Goal: Information Seeking & Learning: Learn about a topic

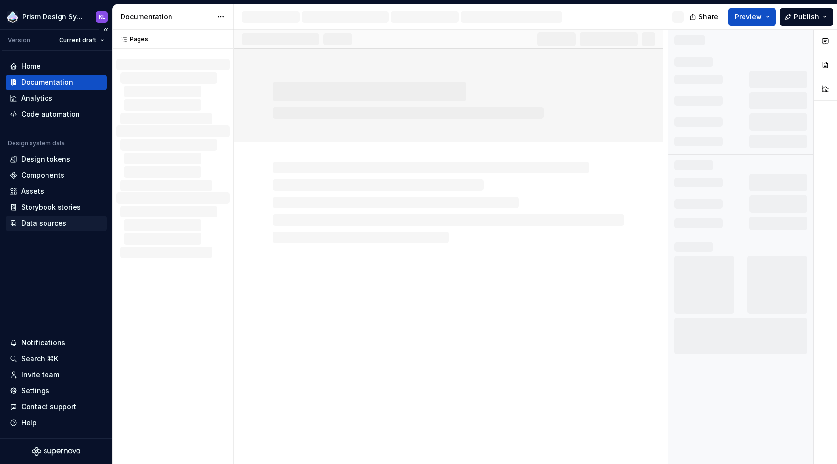
click at [37, 224] on div "Data sources" at bounding box center [43, 224] width 45 height 10
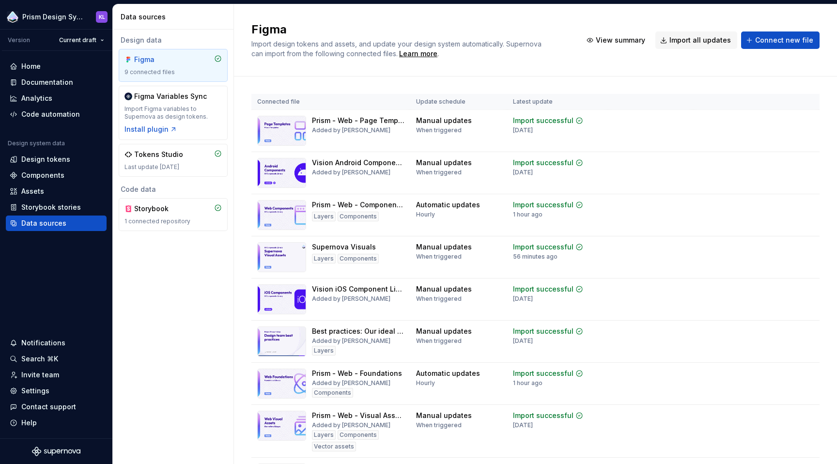
click at [174, 260] on div "Design data Figma 9 connected files Figma Variables Sync Import Figma variables…" at bounding box center [173, 247] width 121 height 435
click at [53, 172] on div "Components" at bounding box center [42, 176] width 43 height 10
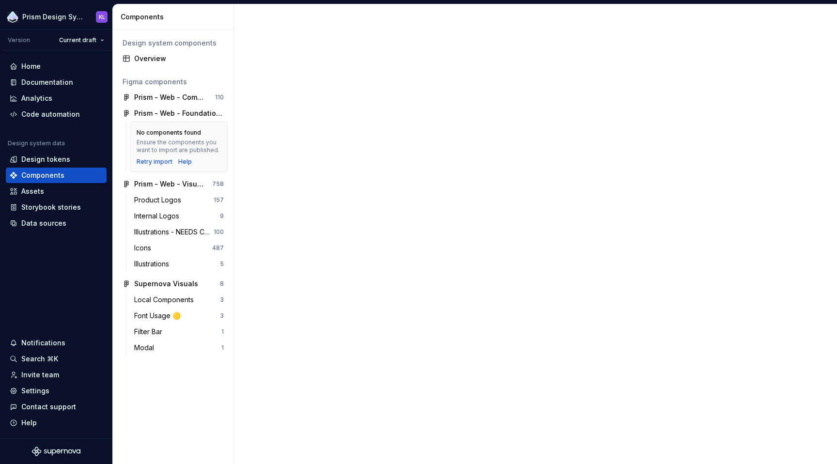
click at [174, 126] on div "No components found Ensure the components you want to import are published. Ret…" at bounding box center [178, 147] width 97 height 50
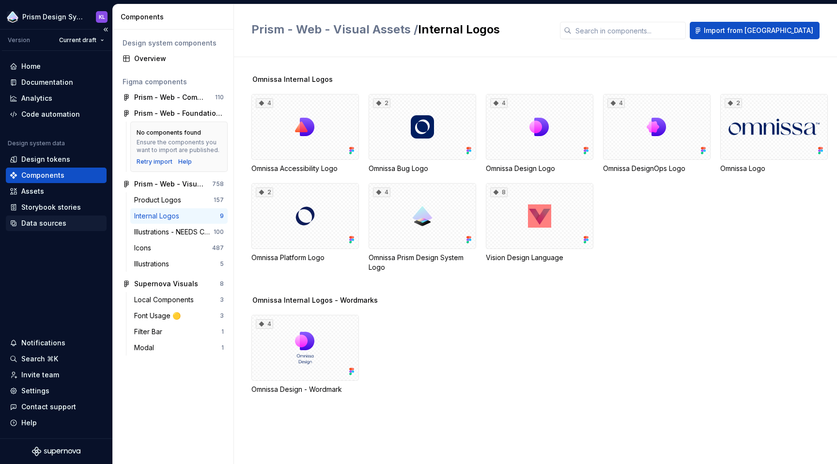
click at [69, 226] on div "Data sources" at bounding box center [56, 224] width 93 height 10
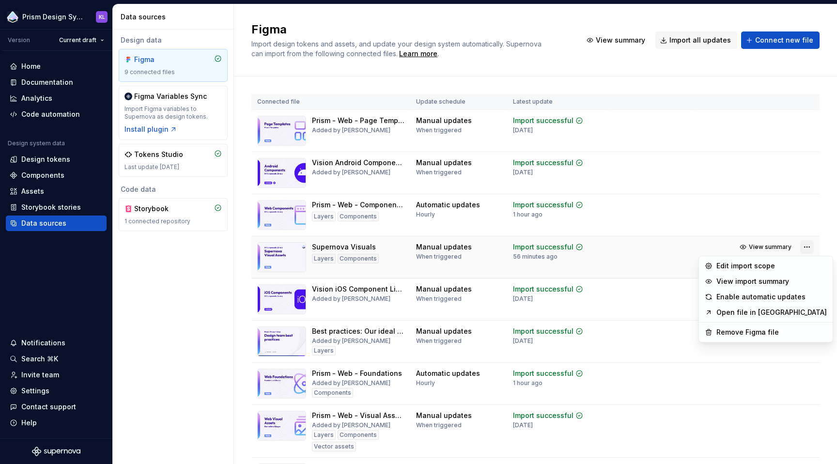
click at [801, 248] on html "Prism Design System KL Version Current draft Home Documentation Analytics Code …" at bounding box center [418, 232] width 837 height 464
click at [649, 251] on html "Prism Design System KL Version Current draft Home Documentation Analytics Code …" at bounding box center [418, 232] width 837 height 464
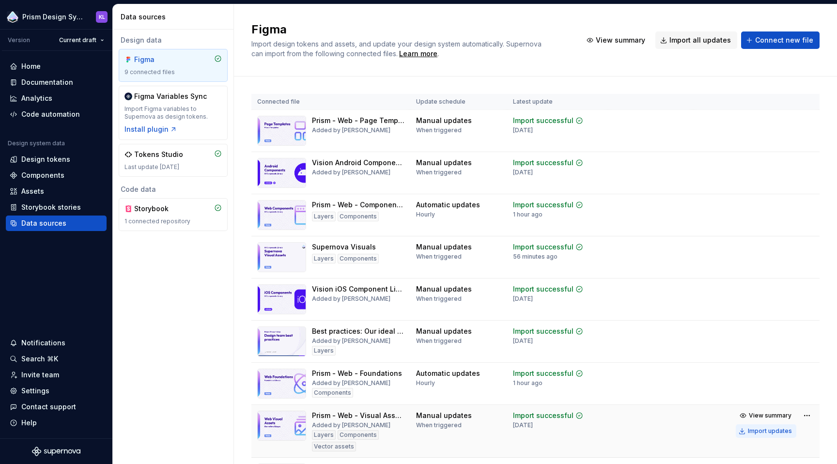
click at [749, 430] on div "Import updates" at bounding box center [770, 431] width 44 height 8
click at [799, 246] on html "Prism Design System KL Version Current draft Home Documentation Analytics Code …" at bounding box center [418, 232] width 837 height 464
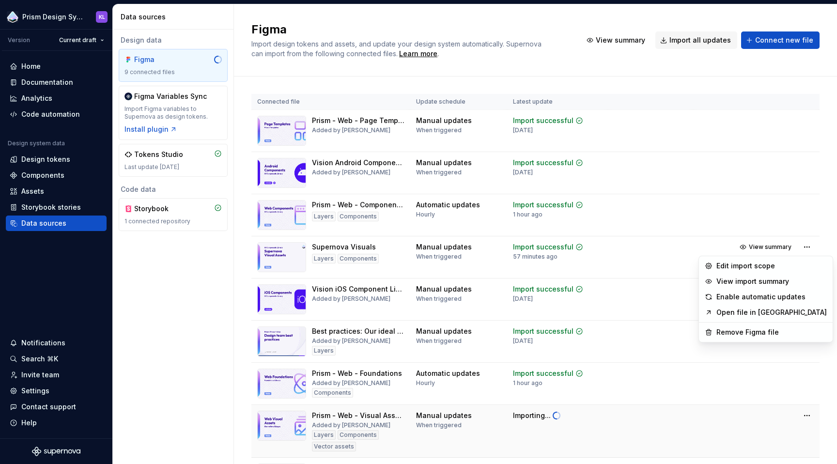
click at [817, 241] on html "Prism Design System KL Version Current draft Home Documentation Analytics Code …" at bounding box center [418, 232] width 837 height 464
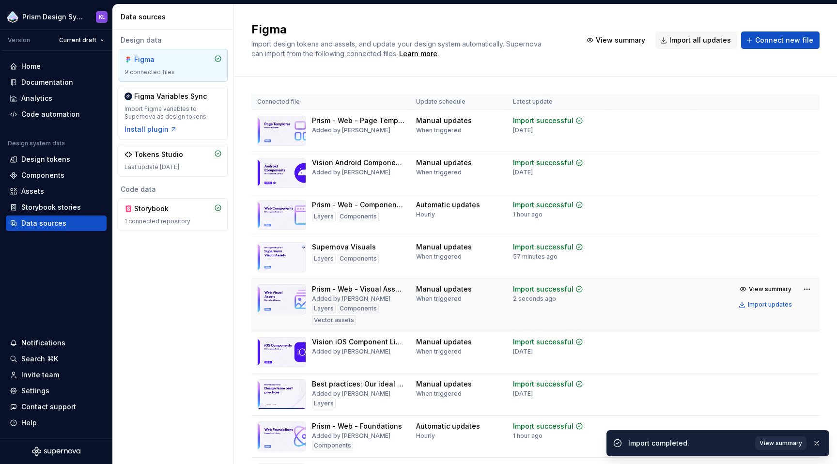
click at [785, 441] on span "View summary" at bounding box center [781, 444] width 43 height 8
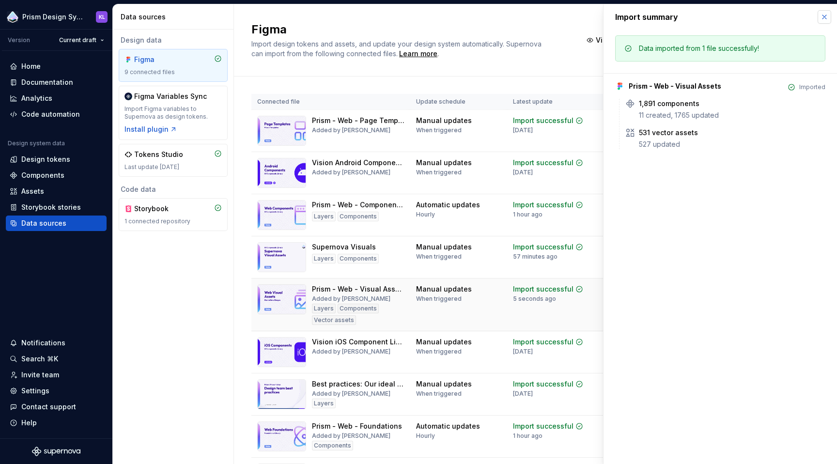
click at [822, 17] on button "button" at bounding box center [825, 17] width 14 height 14
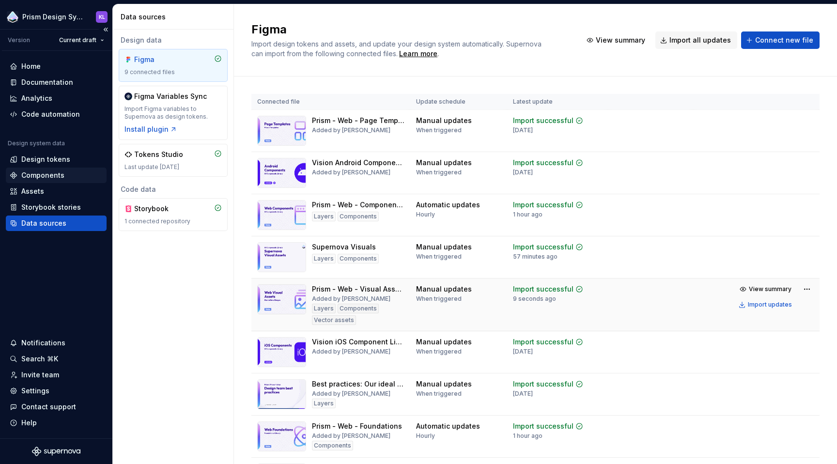
click at [39, 175] on div "Components" at bounding box center [42, 176] width 43 height 10
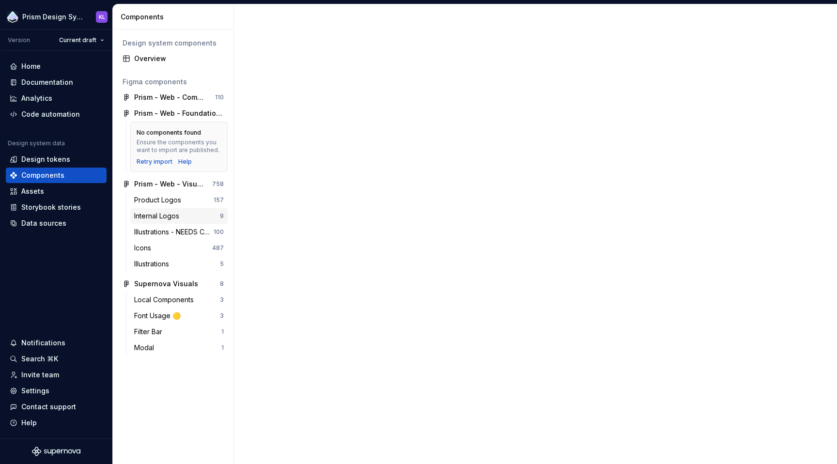
click at [146, 218] on div "Internal Logos" at bounding box center [158, 216] width 49 height 10
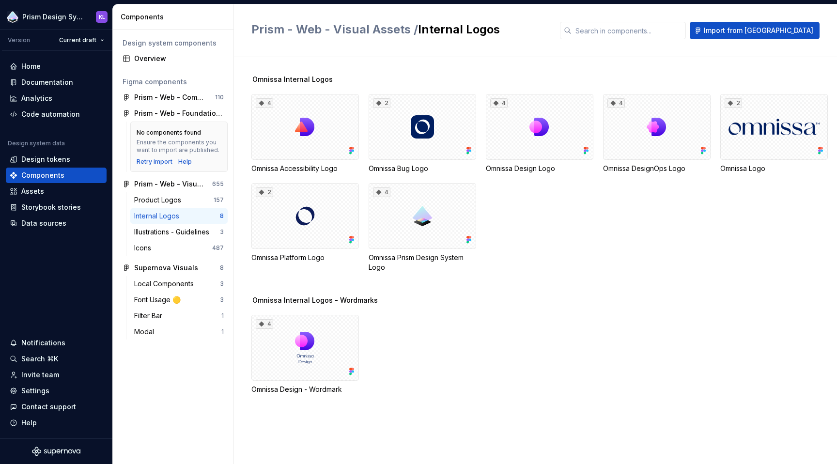
click at [612, 323] on div "4 Omnissa Design - Wordmark" at bounding box center [545, 354] width 586 height 79
click at [169, 197] on div "Product Logos" at bounding box center [159, 200] width 51 height 10
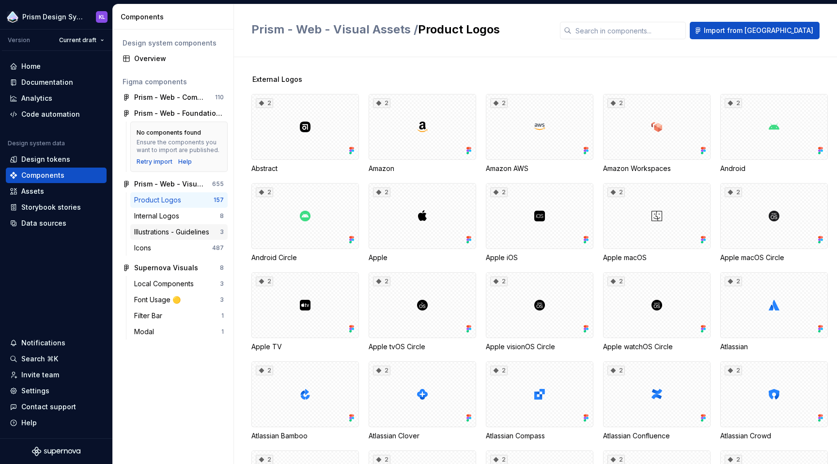
click at [160, 237] on div "Illustrations - Guidelines 3" at bounding box center [178, 232] width 97 height 16
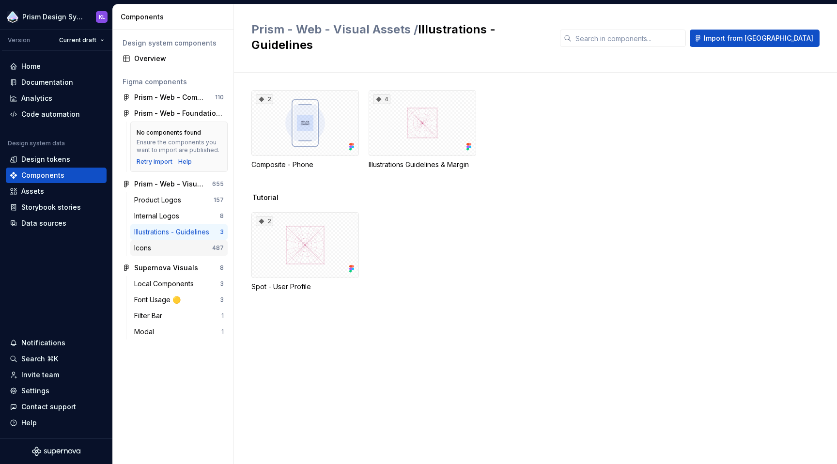
click at [157, 246] on div "Icons" at bounding box center [173, 248] width 78 height 10
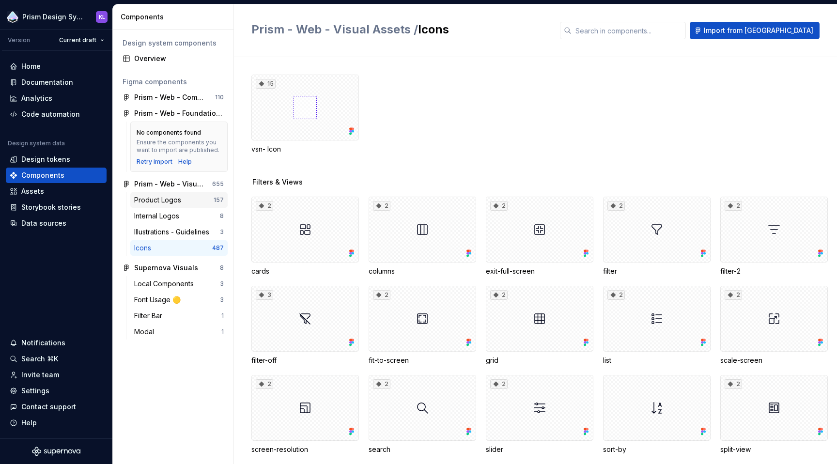
click at [176, 194] on div "Product Logos 157" at bounding box center [178, 200] width 97 height 16
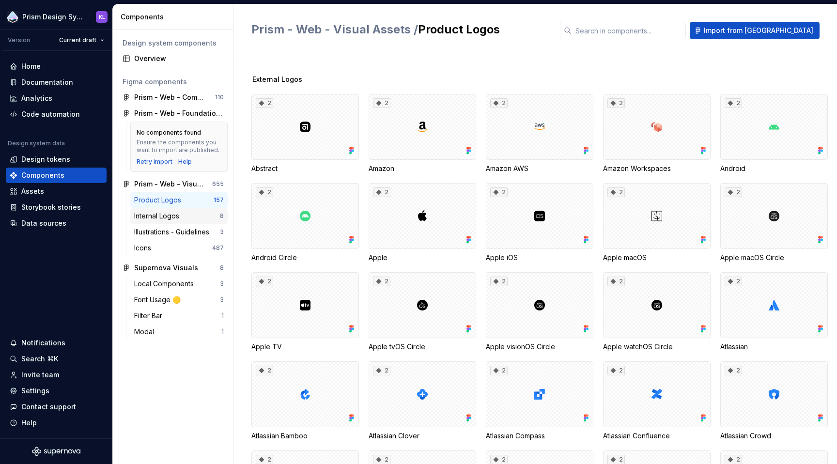
click at [173, 211] on div "Internal Logos" at bounding box center [158, 216] width 49 height 10
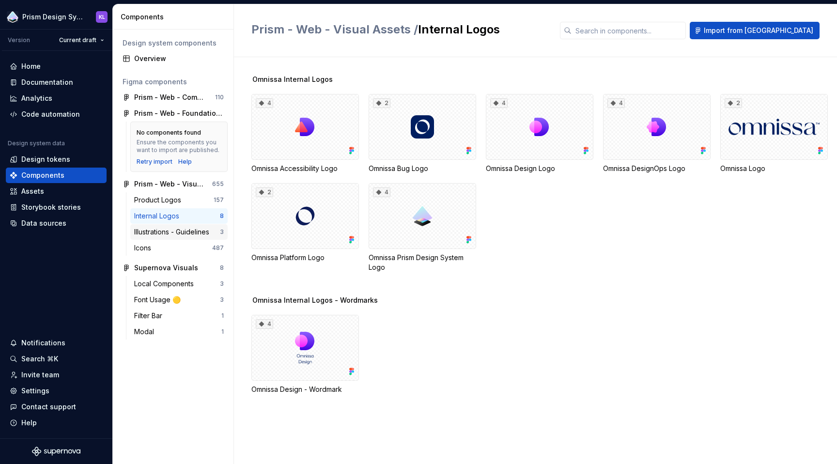
click at [175, 235] on div "Illustrations - Guidelines" at bounding box center [173, 232] width 79 height 10
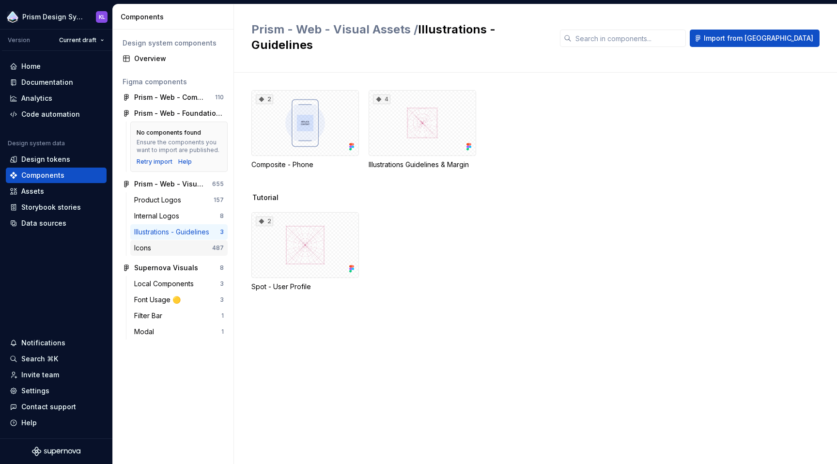
click at [168, 251] on div "Icons" at bounding box center [173, 248] width 78 height 10
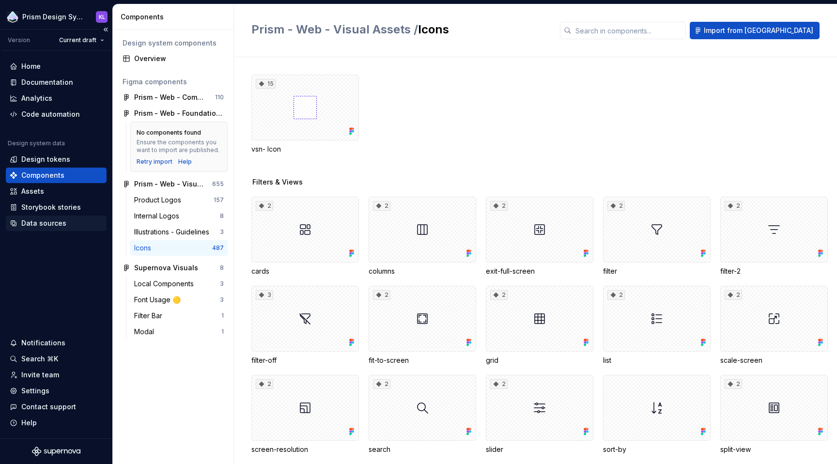
click at [55, 223] on div "Data sources" at bounding box center [43, 224] width 45 height 10
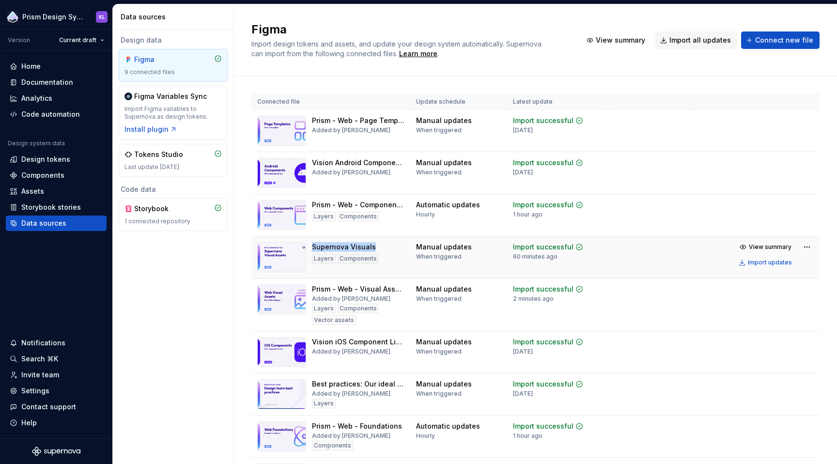
drag, startPoint x: 311, startPoint y: 247, endPoint x: 374, endPoint y: 247, distance: 63.0
click at [374, 247] on div "Supernova Visuals Layers Components" at bounding box center [330, 257] width 147 height 30
copy div "Supernova Visuals"
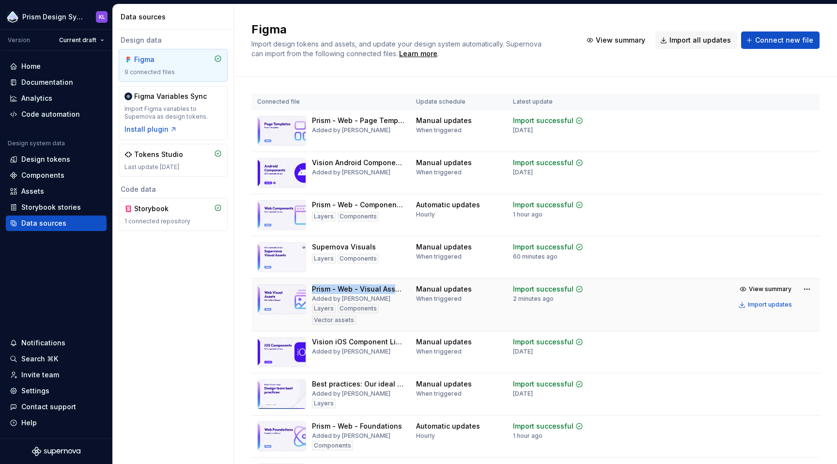
drag, startPoint x: 406, startPoint y: 288, endPoint x: 314, endPoint y: 288, distance: 92.1
click at [314, 288] on td "Prism - Web - Visual Assets Added by Emi Layers Components Vector assets" at bounding box center [331, 305] width 159 height 53
copy div "Prism - Web - Visual Assets"
click at [556, 20] on div "Figma Import design tokens and assets, and update your design system automatica…" at bounding box center [535, 40] width 603 height 72
click at [556, 19] on div "Figma Import design tokens and assets, and update your design system automatica…" at bounding box center [535, 40] width 603 height 72
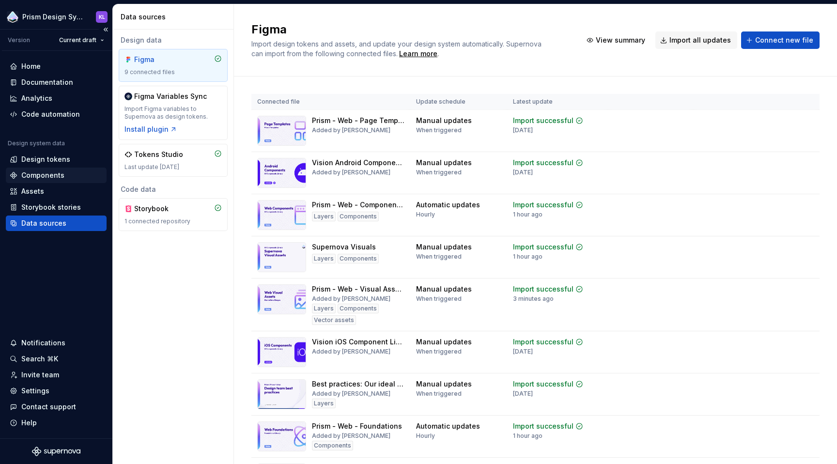
click at [55, 174] on div "Components" at bounding box center [42, 176] width 43 height 10
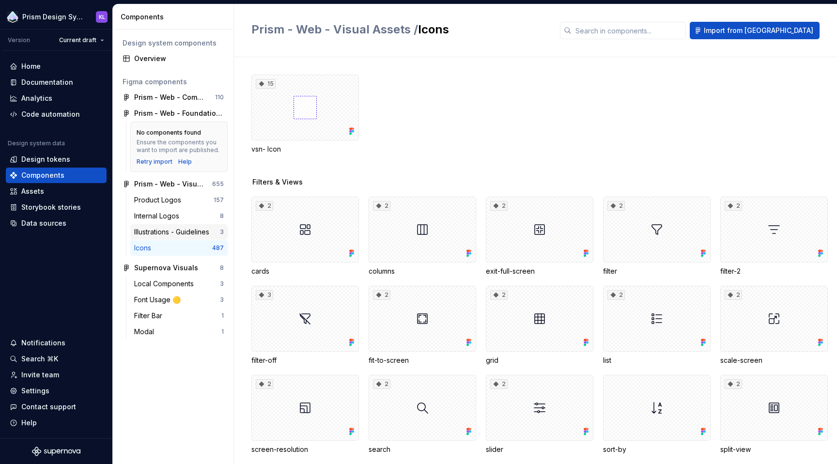
click at [178, 235] on div "Illustrations - Guidelines" at bounding box center [173, 232] width 79 height 10
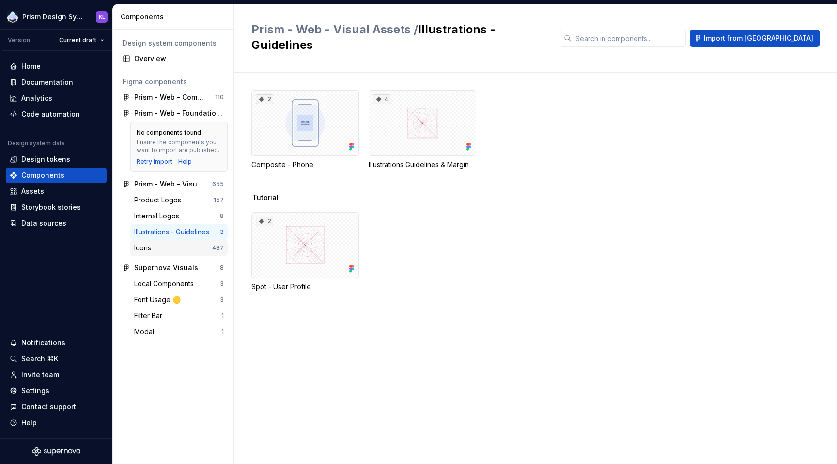
click at [164, 250] on div "Icons" at bounding box center [173, 248] width 78 height 10
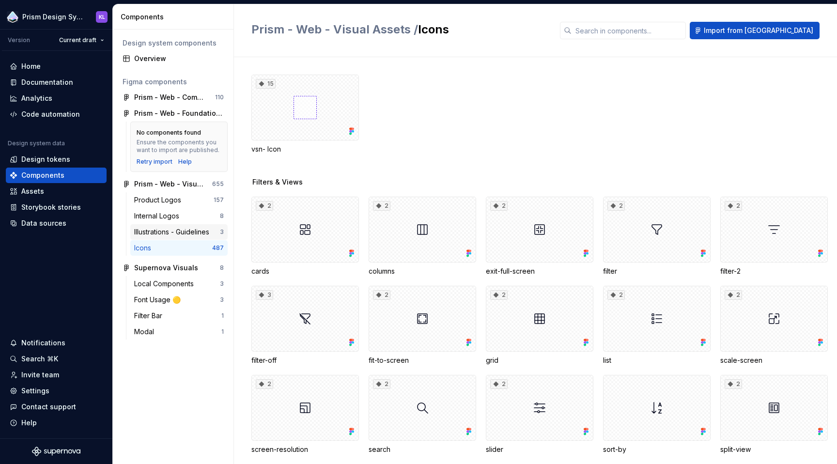
click at [168, 233] on div "Illustrations - Guidelines" at bounding box center [173, 232] width 79 height 10
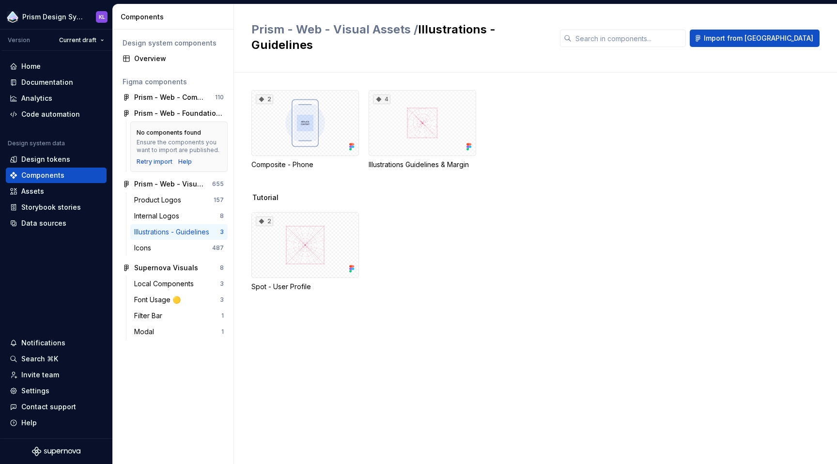
click at [765, 137] on div "2 Composite - Phone 4 Illustrations Guidelines & Margin" at bounding box center [545, 129] width 586 height 79
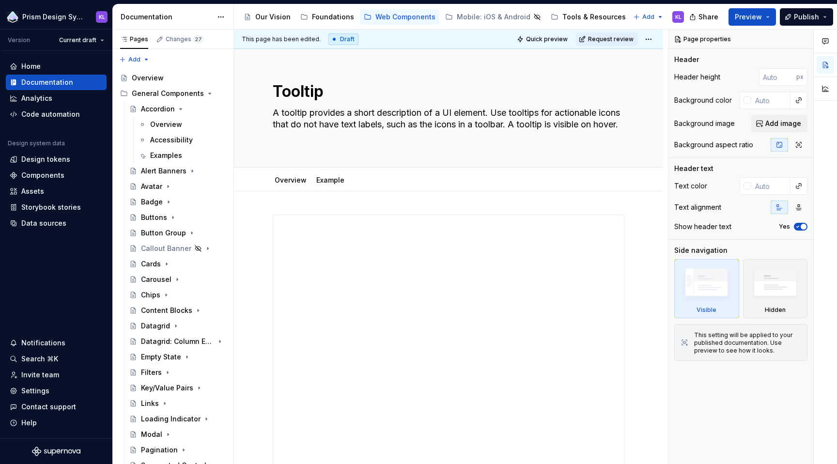
type textarea "*"
